Goal: Information Seeking & Learning: Find specific fact

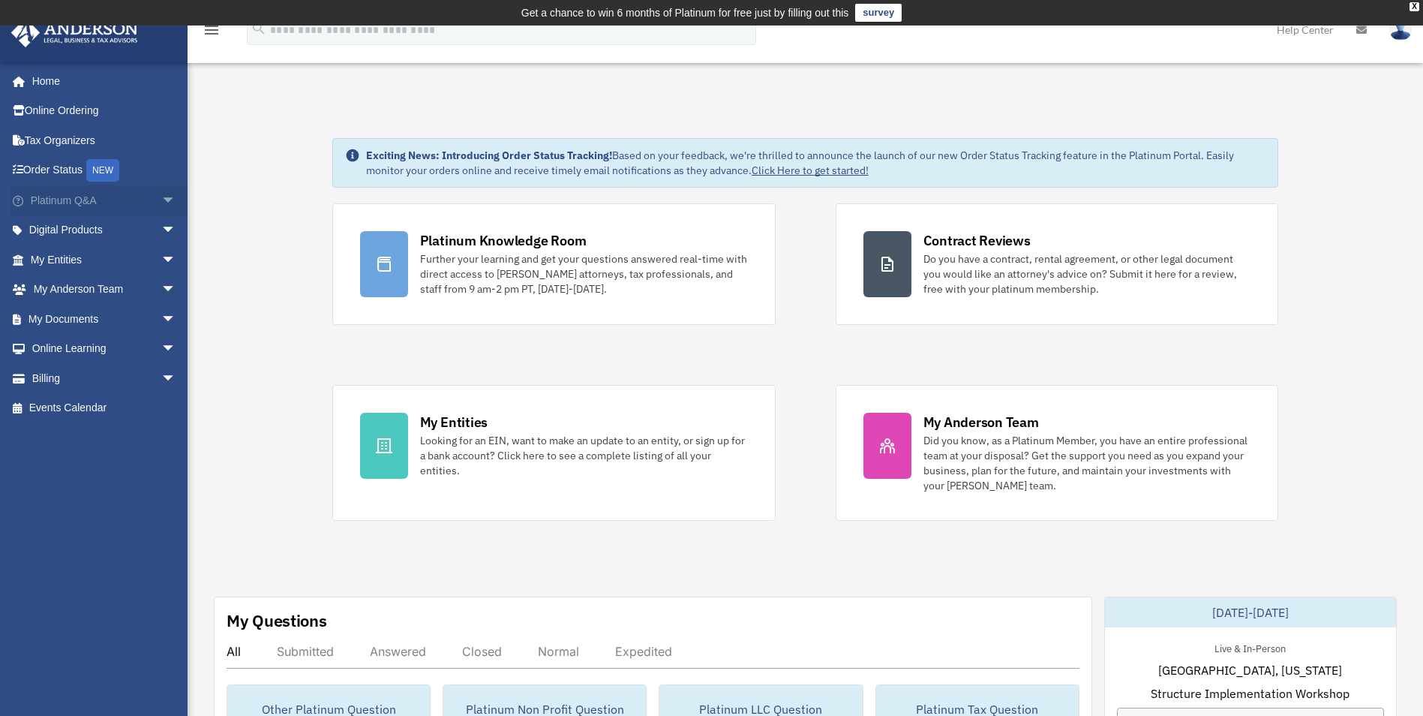
click at [161, 198] on span "arrow_drop_down" at bounding box center [176, 200] width 30 height 31
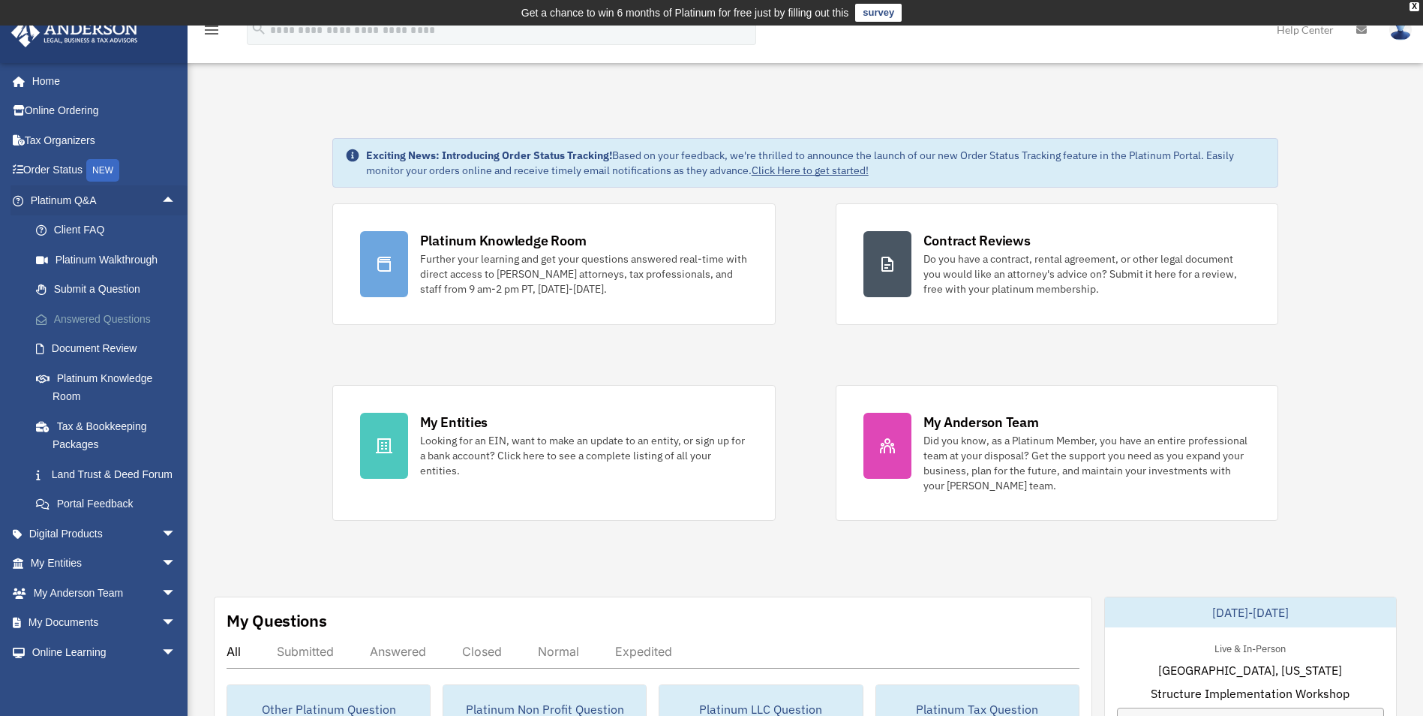
click at [97, 319] on link "Answered Questions" at bounding box center [110, 319] width 178 height 30
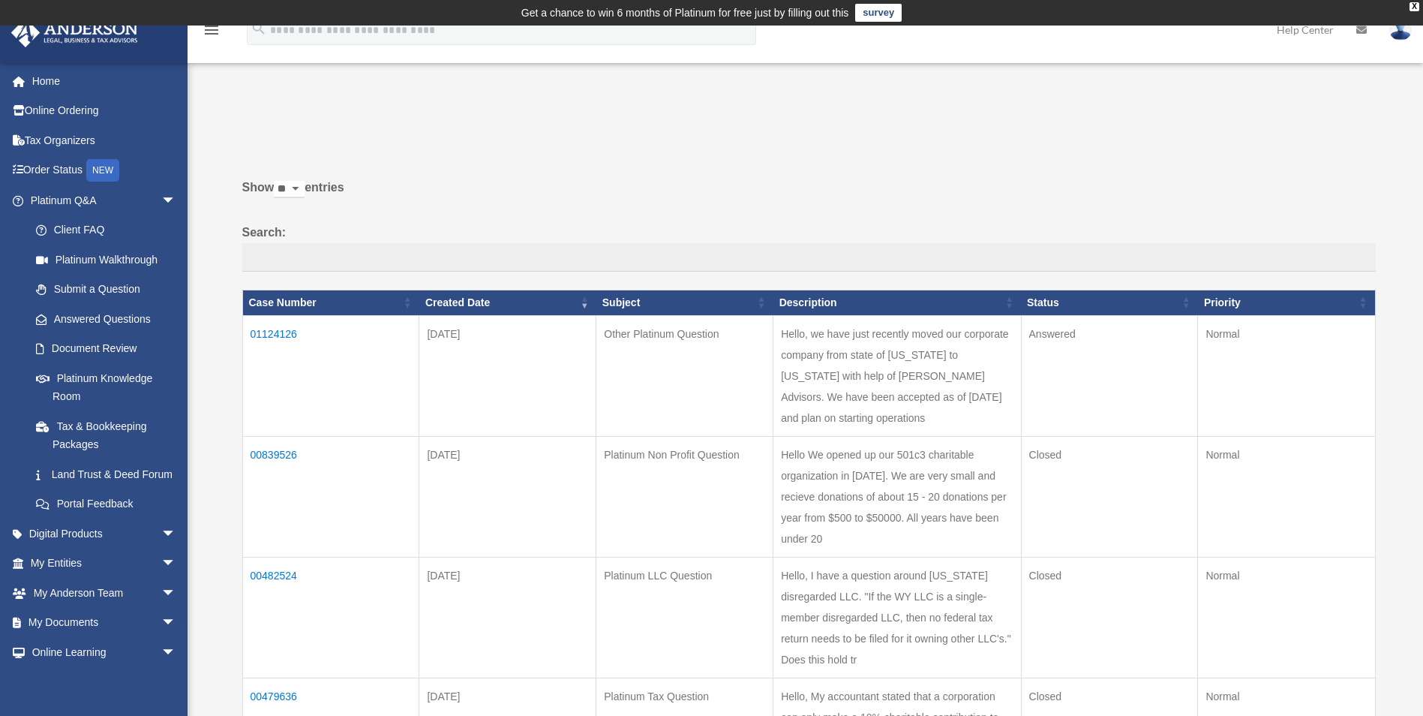
click at [265, 329] on td "01124126" at bounding box center [330, 375] width 177 height 121
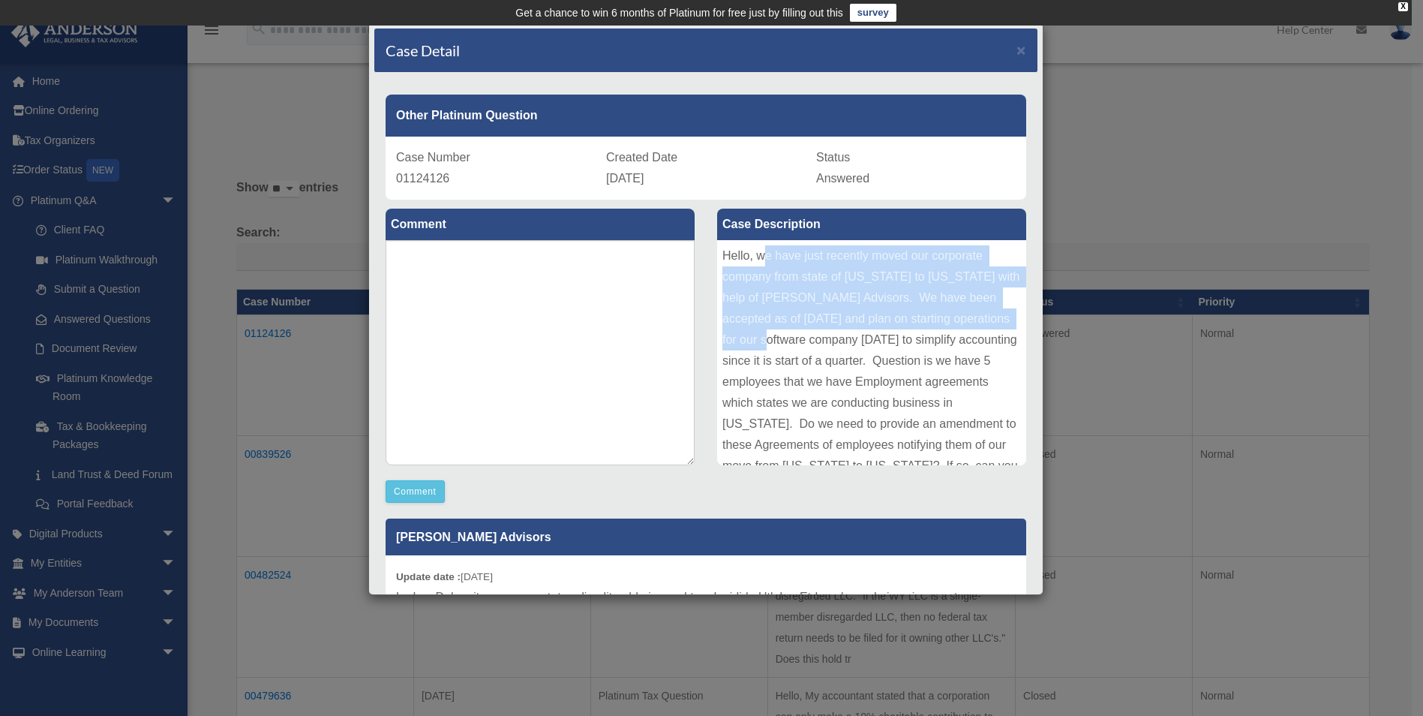
drag, startPoint x: 756, startPoint y: 260, endPoint x: 822, endPoint y: 336, distance: 100.0
click at [822, 336] on div "Hello, we have just recently moved our corporate company from state of Californ…" at bounding box center [871, 352] width 309 height 225
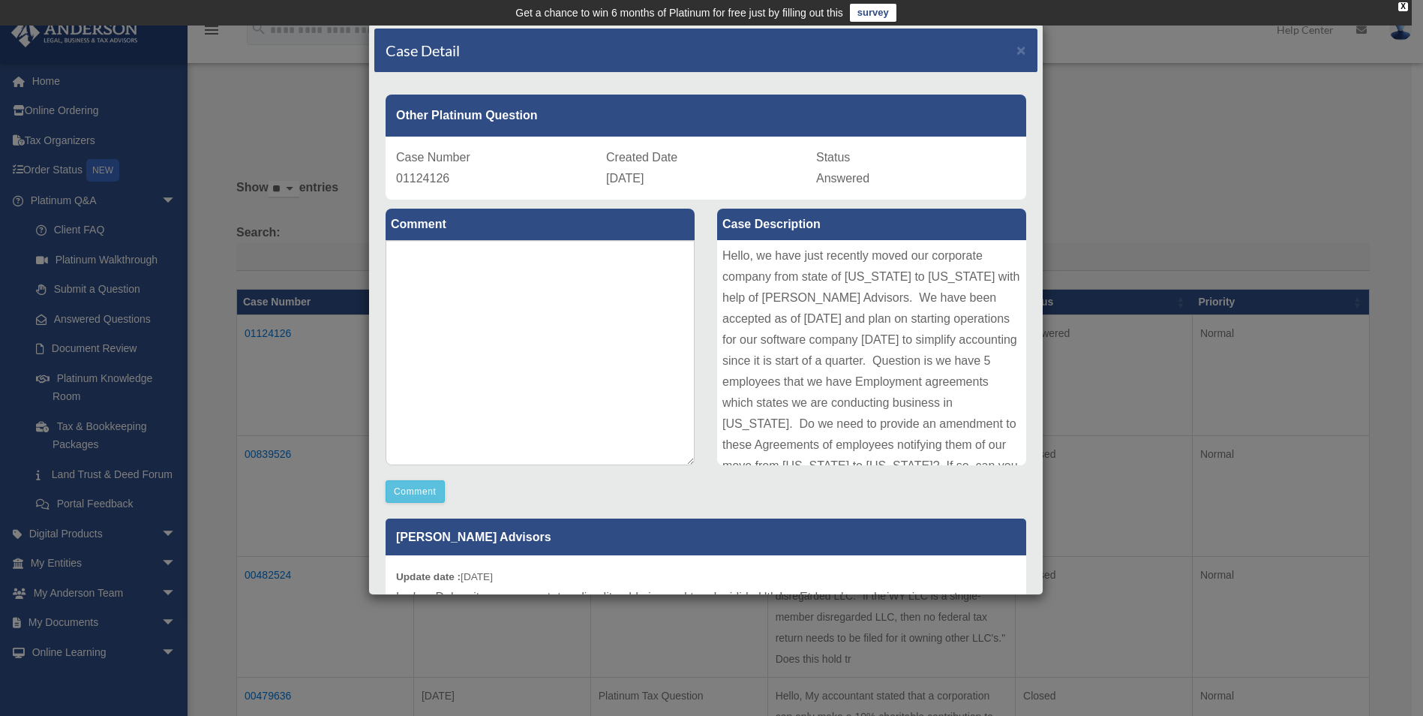
drag, startPoint x: 822, startPoint y: 336, endPoint x: 720, endPoint y: 259, distance: 127.4
click at [720, 259] on div "Hello, we have just recently moved our corporate company from state of Californ…" at bounding box center [871, 352] width 309 height 225
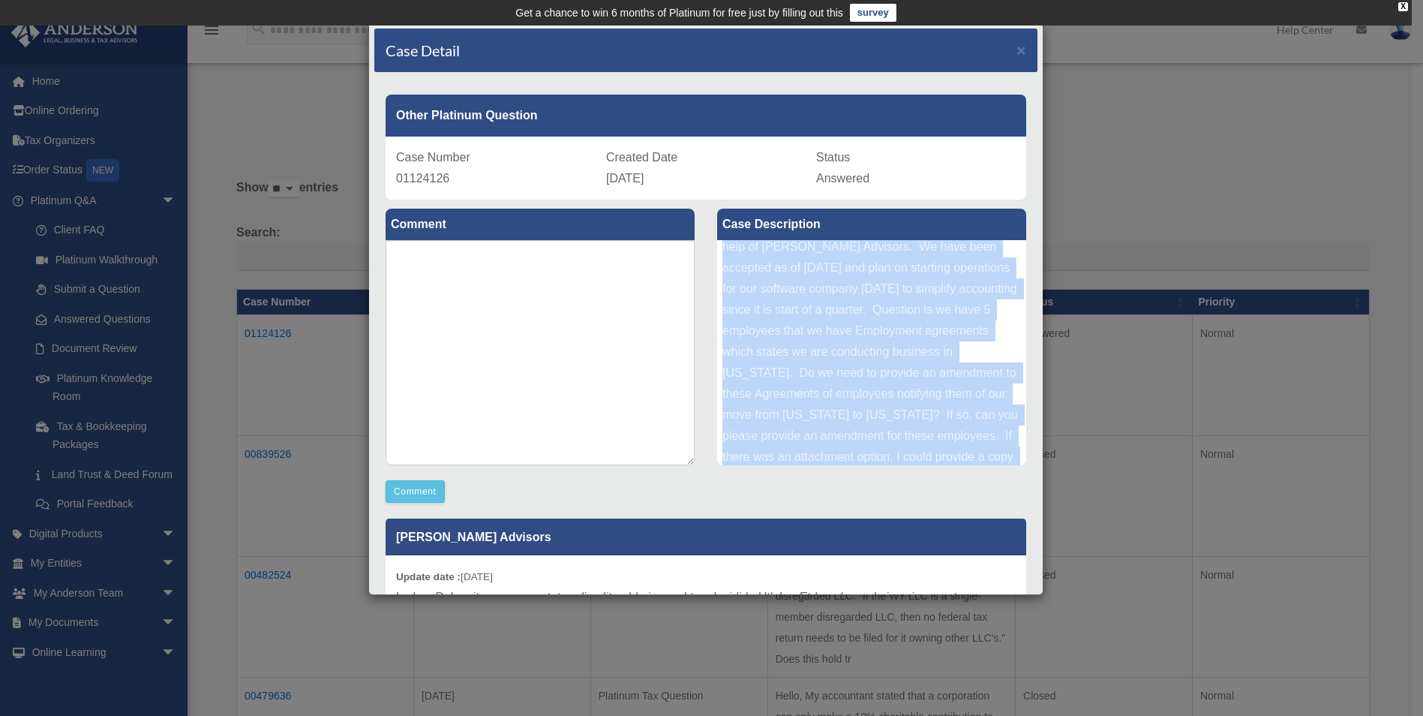
scroll to position [122, 0]
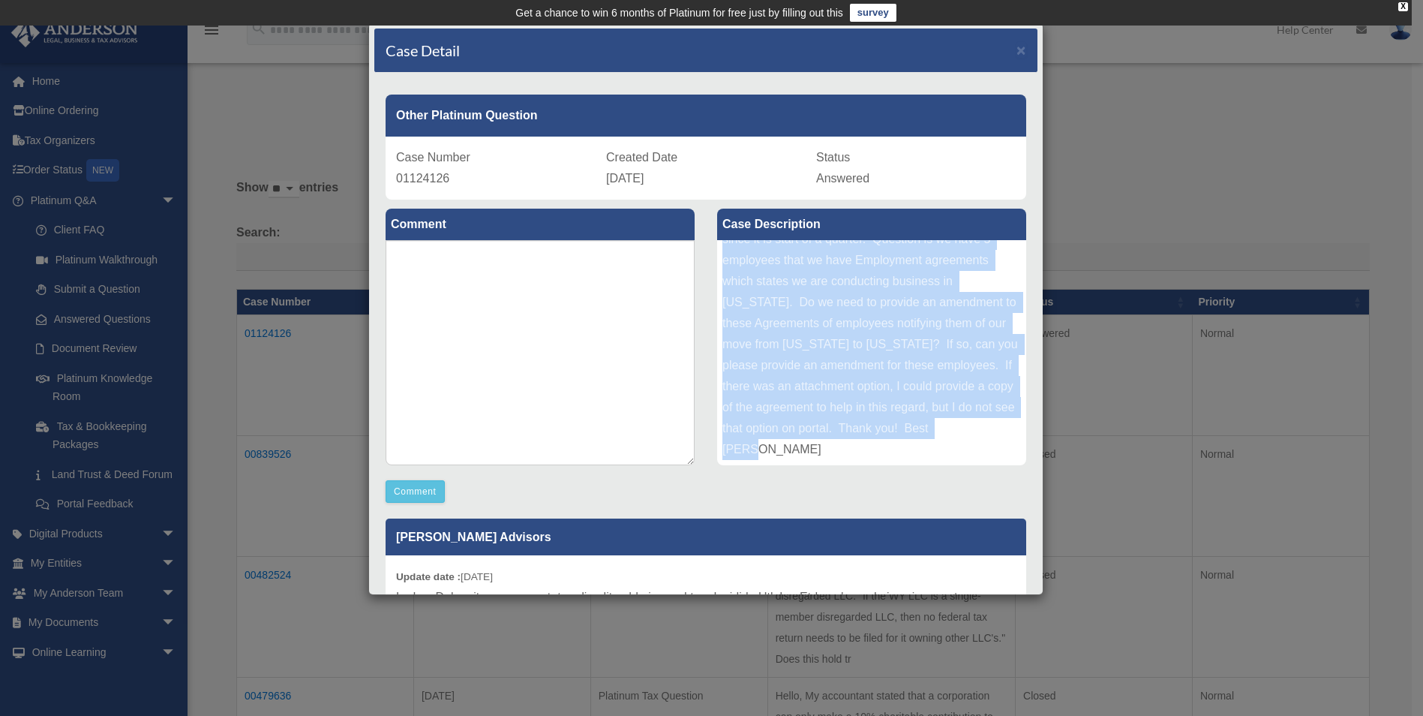
drag, startPoint x: 720, startPoint y: 259, endPoint x: 936, endPoint y: 450, distance: 288.6
click at [936, 450] on div "Hello, we have just recently moved our corporate company from state of Californ…" at bounding box center [871, 352] width 309 height 225
drag, startPoint x: 936, startPoint y: 450, endPoint x: 831, endPoint y: 359, distance: 139.3
copy div "Hello, we have just recently moved our corporate company from state of Californ…"
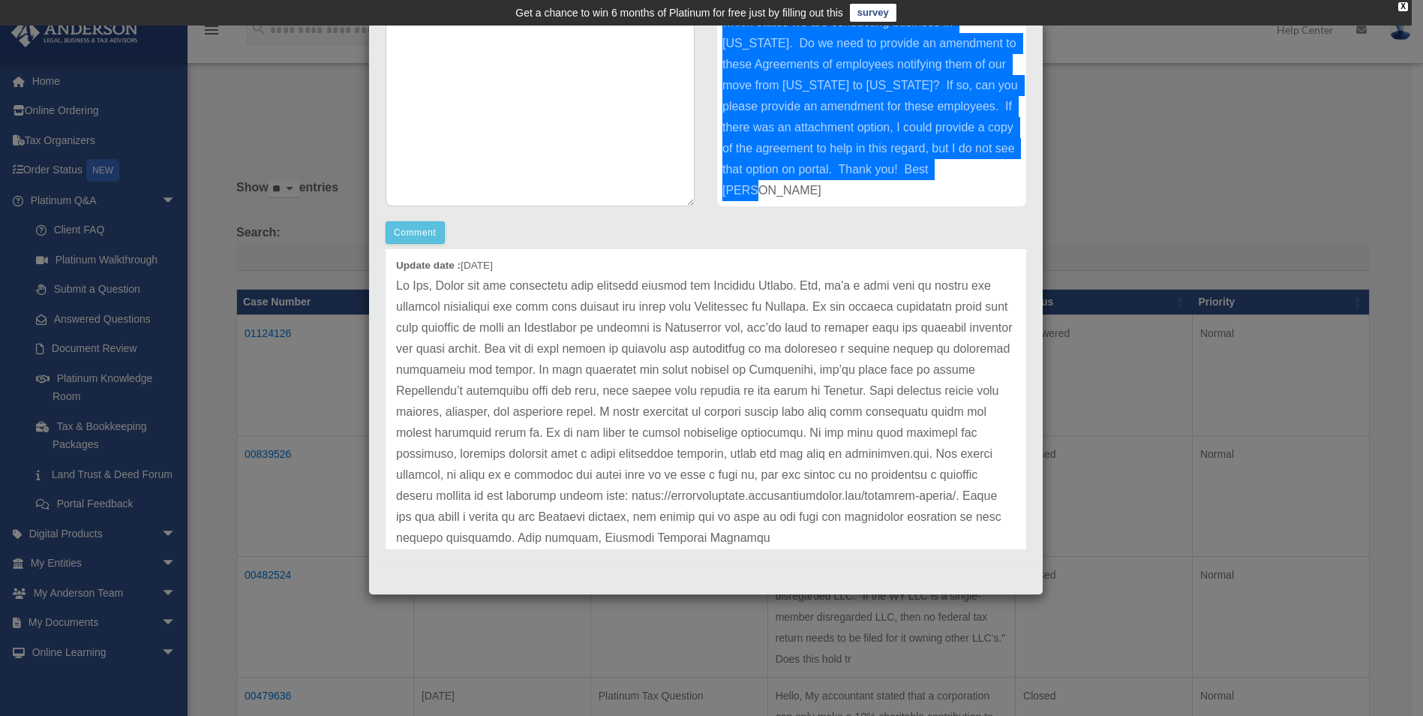
scroll to position [75, 0]
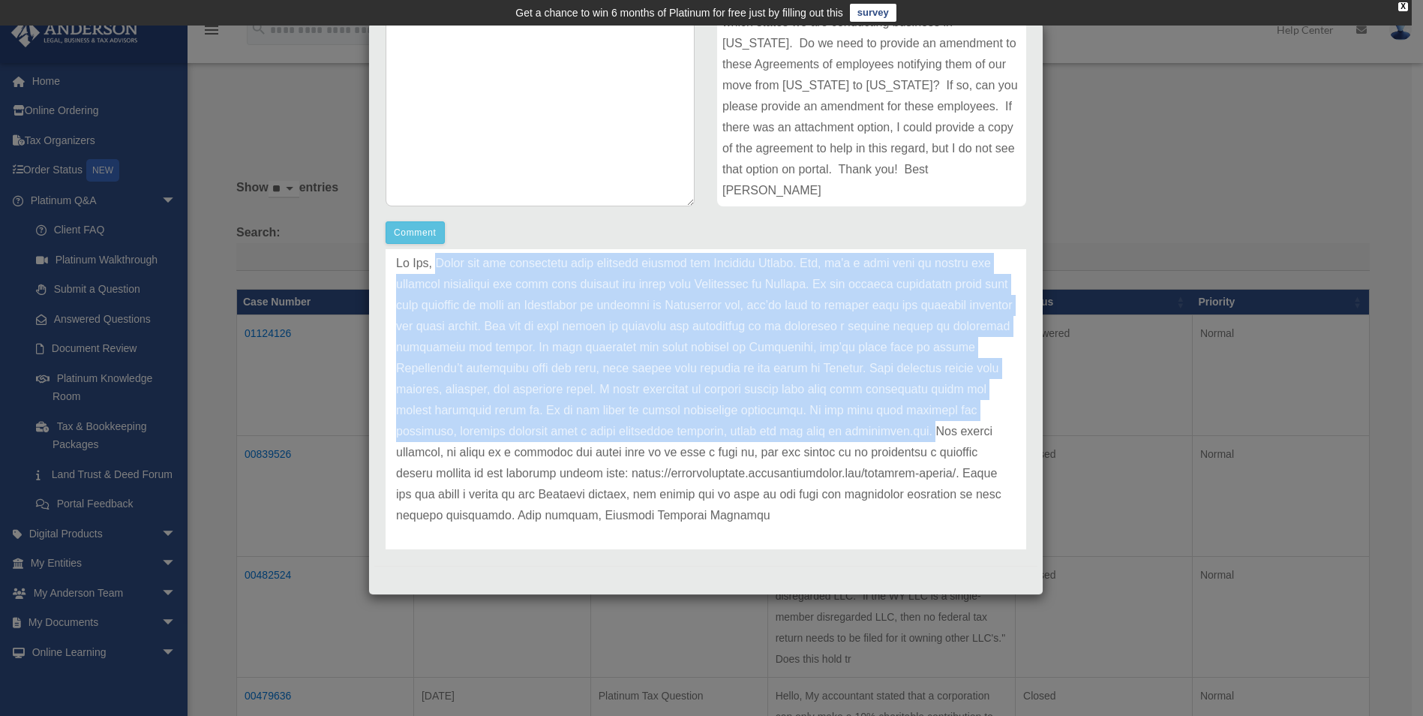
drag, startPoint x: 437, startPoint y: 265, endPoint x: 484, endPoint y: 453, distance: 194.0
click at [484, 453] on p at bounding box center [706, 389] width 620 height 273
copy p "Thank you for submitting your question through our Platinum Portal. Yes, it's a…"
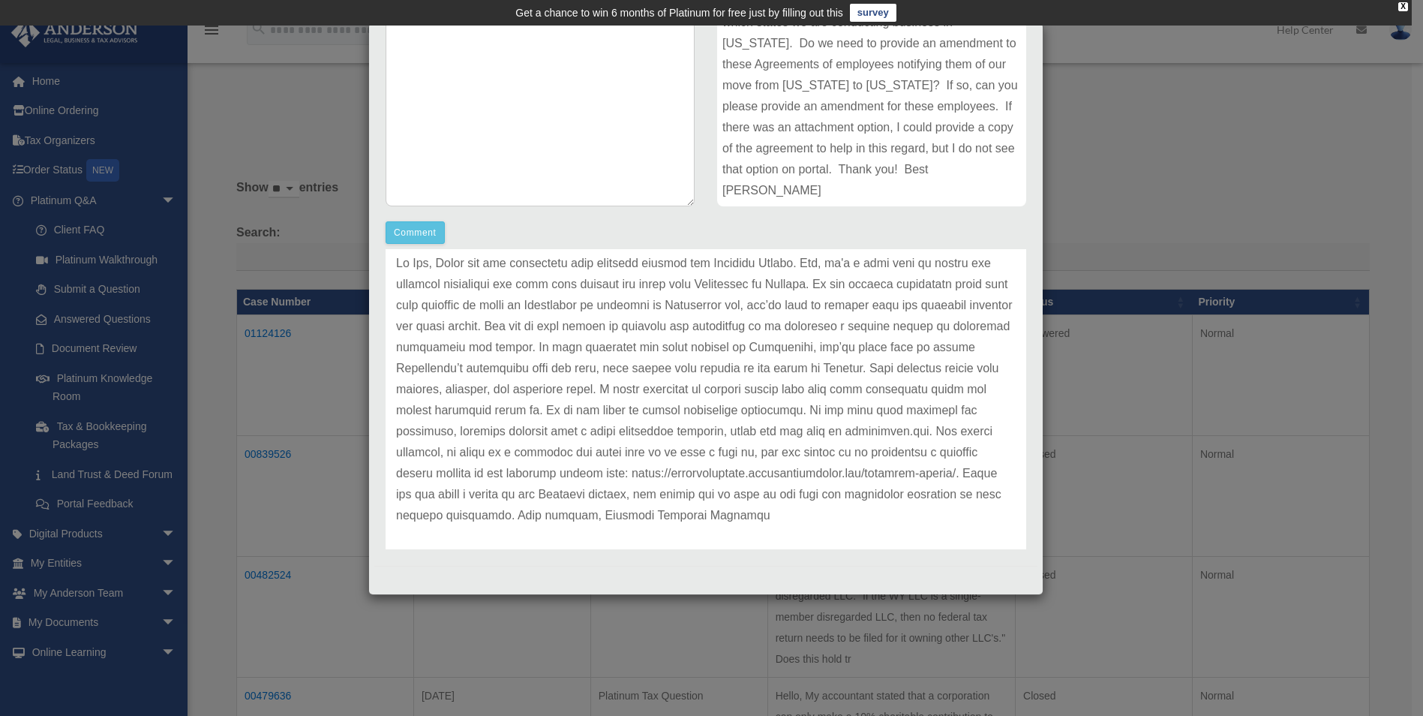
click at [1124, 226] on div "Case Detail × Other Platinum Question Case Number 01124126 Created Date Septemb…" at bounding box center [711, 358] width 1423 height 716
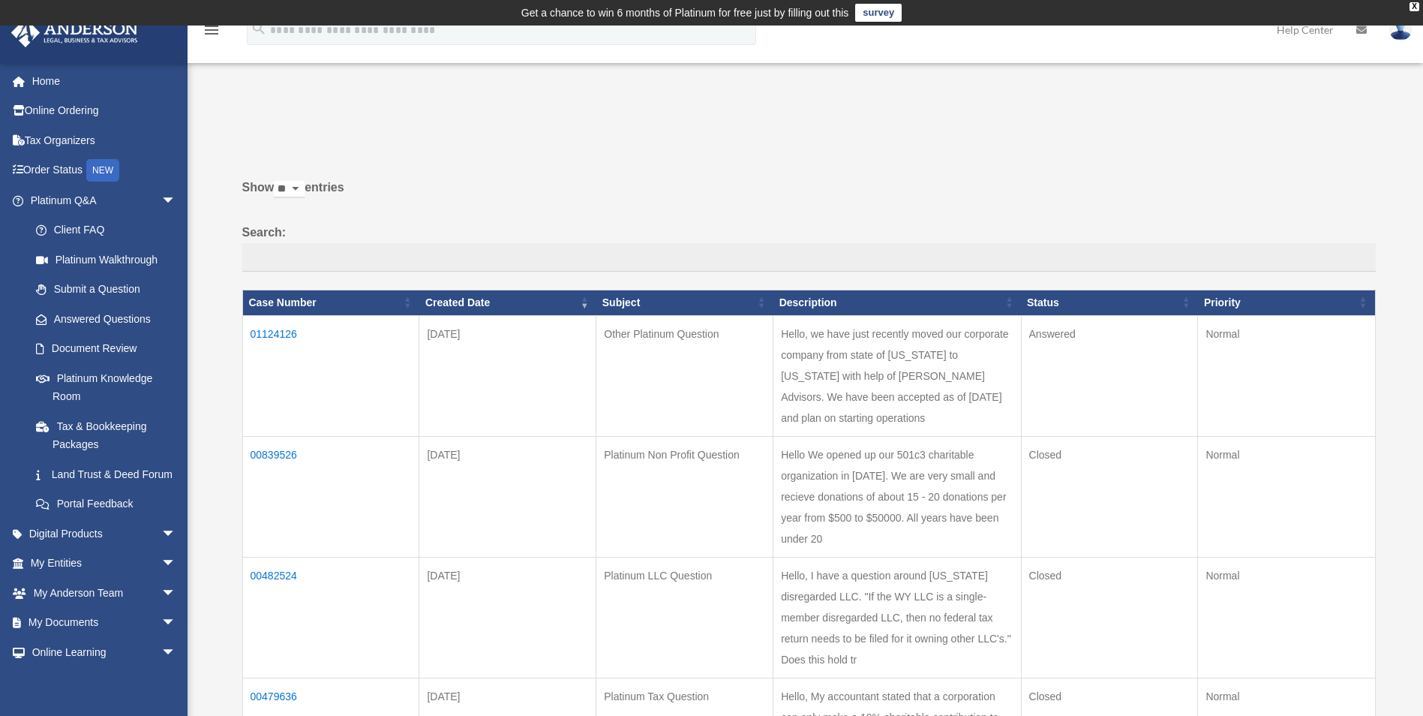
click at [1394, 40] on link at bounding box center [1400, 29] width 45 height 66
click at [1138, 134] on link "Logout" at bounding box center [1176, 131] width 150 height 31
